Goal: Information Seeking & Learning: Find specific fact

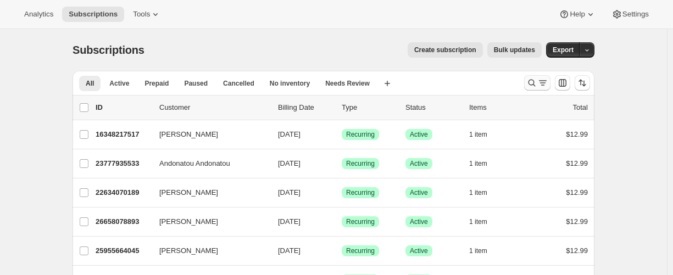
click at [535, 82] on icon "Search and filter results" at bounding box center [532, 83] width 11 height 11
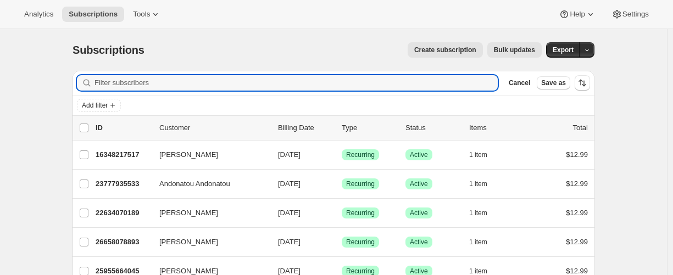
paste input "[EMAIL_ADDRESS]"
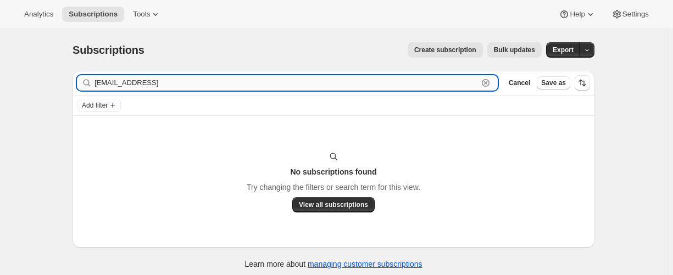
click at [187, 86] on input "[EMAIL_ADDRESS]" at bounding box center [287, 82] width 384 height 15
click at [142, 88] on input "[EMAIL_ADDRESS][DOMAIN_NAME]" at bounding box center [287, 82] width 384 height 15
paste input "19404816557"
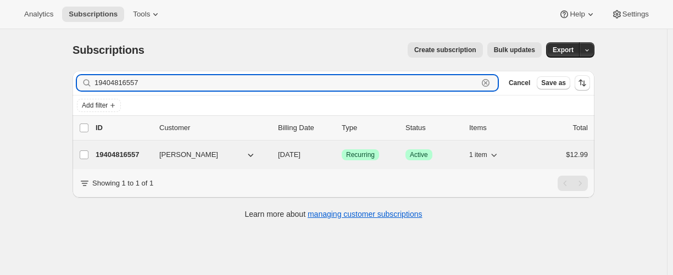
type input "19404816557"
click at [119, 151] on p "19404816557" at bounding box center [123, 155] width 55 height 11
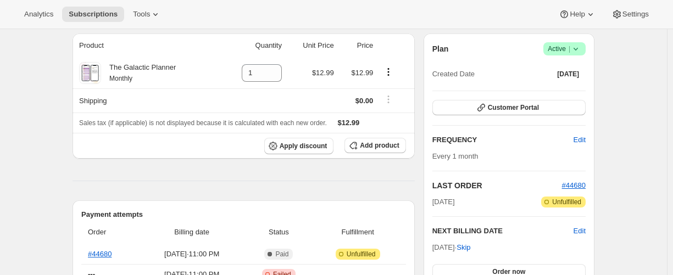
scroll to position [165, 0]
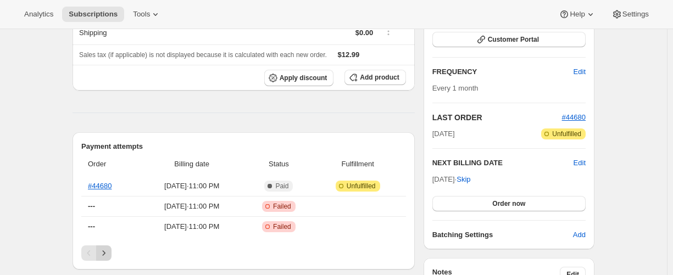
click at [101, 252] on button "Next" at bounding box center [103, 253] width 15 height 15
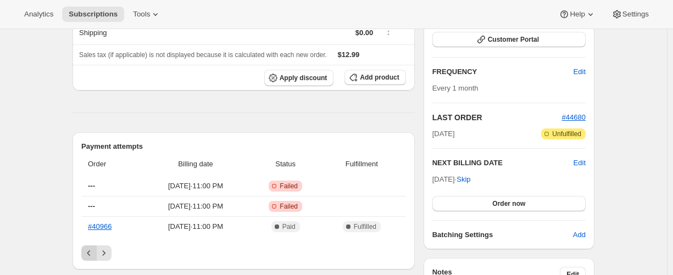
click at [89, 248] on icon "Previous" at bounding box center [89, 253] width 11 height 11
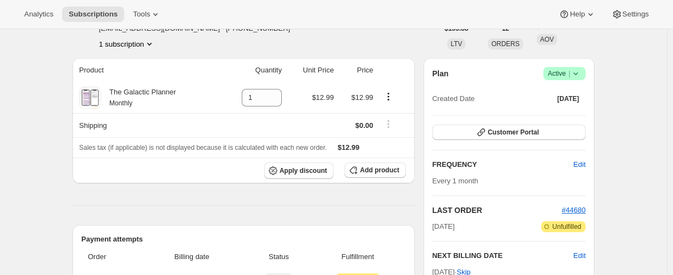
scroll to position [55, 0]
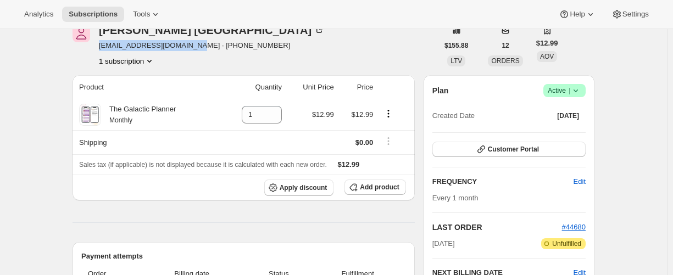
drag, startPoint x: 105, startPoint y: 43, endPoint x: 203, endPoint y: 42, distance: 97.8
click at [203, 42] on span "[EMAIL_ADDRESS][DOMAIN_NAME] · [PHONE_NUMBER]" at bounding box center [212, 45] width 226 height 11
copy span "[EMAIL_ADDRESS][DOMAIN_NAME]"
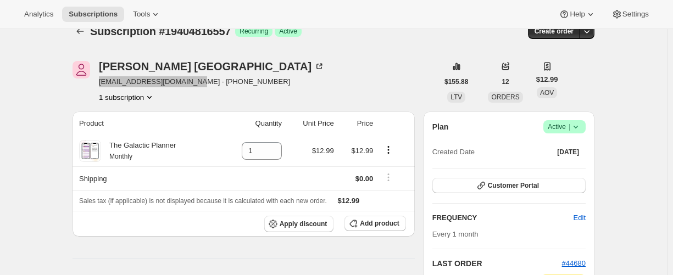
scroll to position [0, 0]
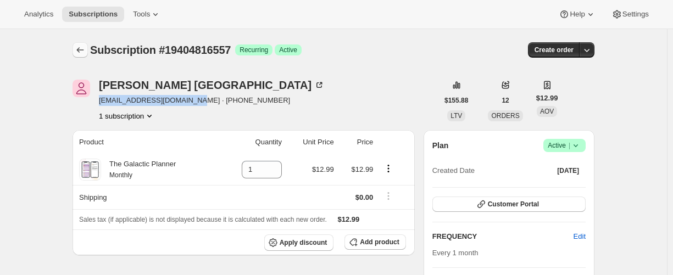
click at [82, 51] on icon "Subscriptions" at bounding box center [80, 50] width 11 height 11
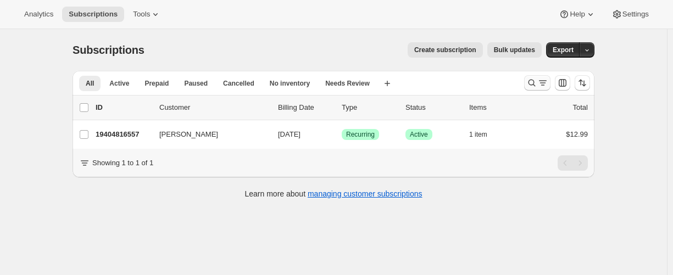
click at [533, 82] on icon "Search and filter results" at bounding box center [532, 83] width 11 height 11
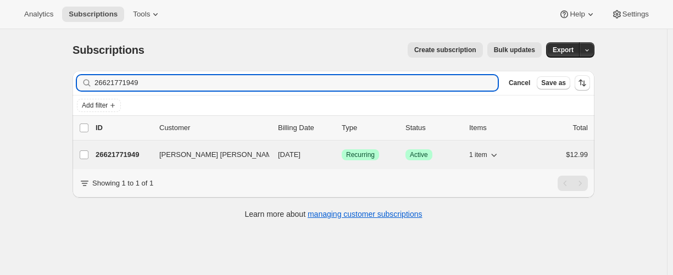
type input "26621771949"
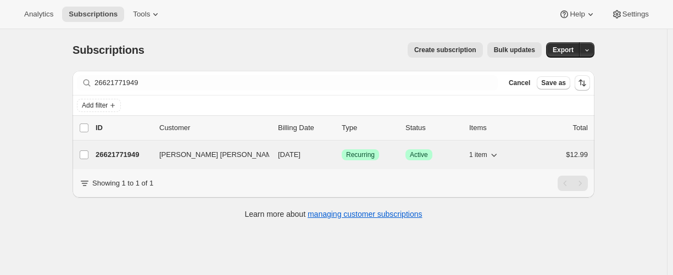
click at [120, 153] on p "26621771949" at bounding box center [123, 155] width 55 height 11
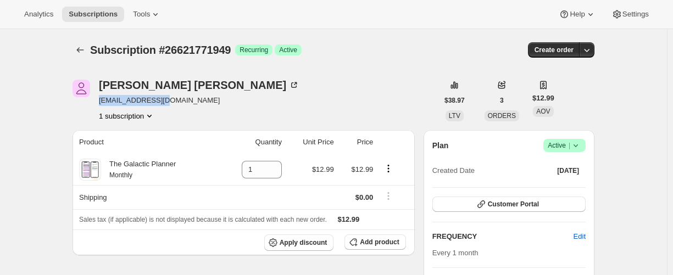
drag, startPoint x: 179, startPoint y: 102, endPoint x: 103, endPoint y: 101, distance: 75.9
click at [103, 101] on span "[EMAIL_ADDRESS][DOMAIN_NAME]" at bounding box center [199, 100] width 201 height 11
copy span "[EMAIL_ADDRESS][DOMAIN_NAME]"
click at [82, 47] on icon "Subscriptions" at bounding box center [80, 50] width 11 height 11
